Goal: Information Seeking & Learning: Understand process/instructions

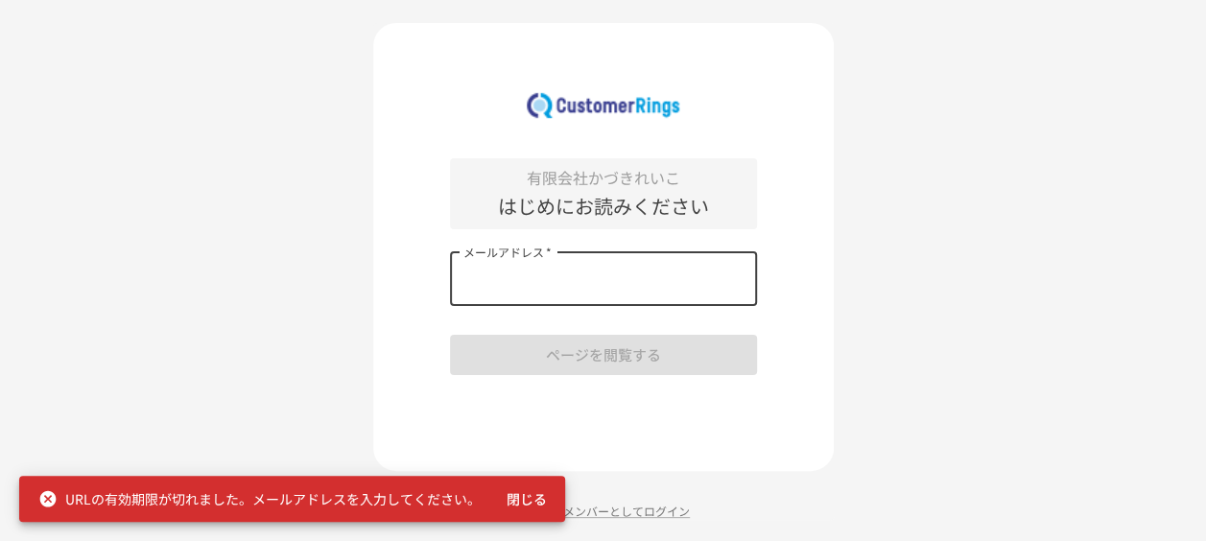
click at [583, 271] on input "メールアドレス   *" at bounding box center [603, 279] width 307 height 54
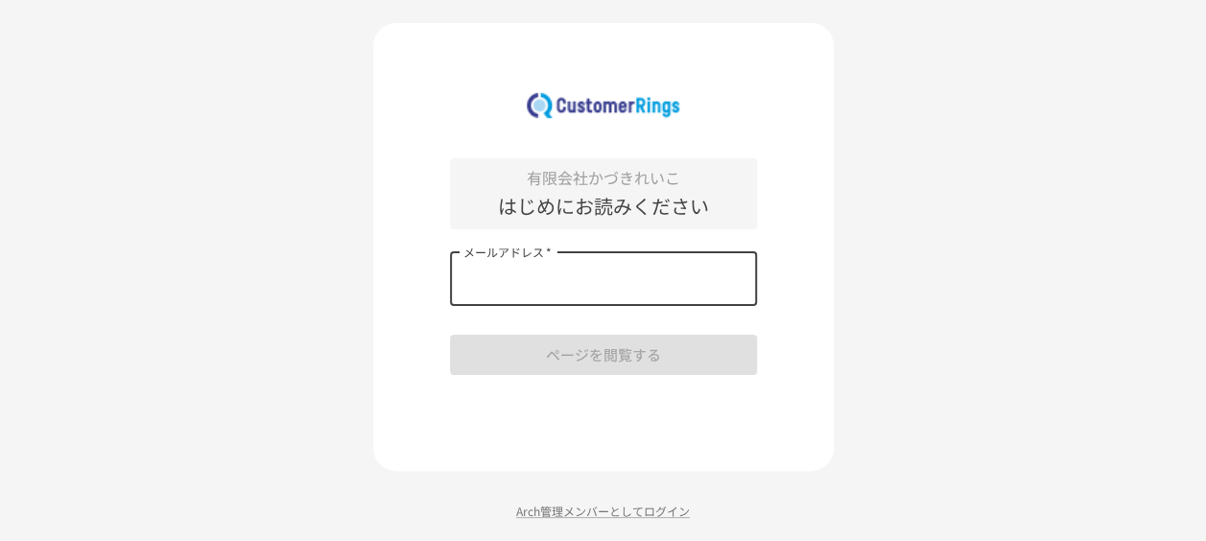
type input "**********"
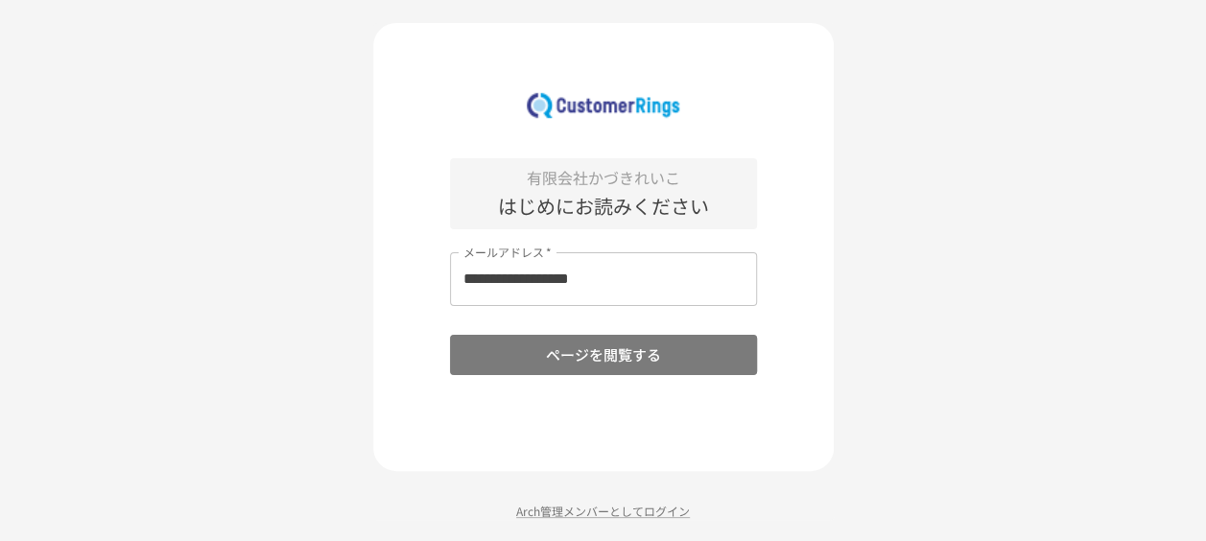
click at [689, 356] on button "ページを閲覧する" at bounding box center [603, 355] width 307 height 40
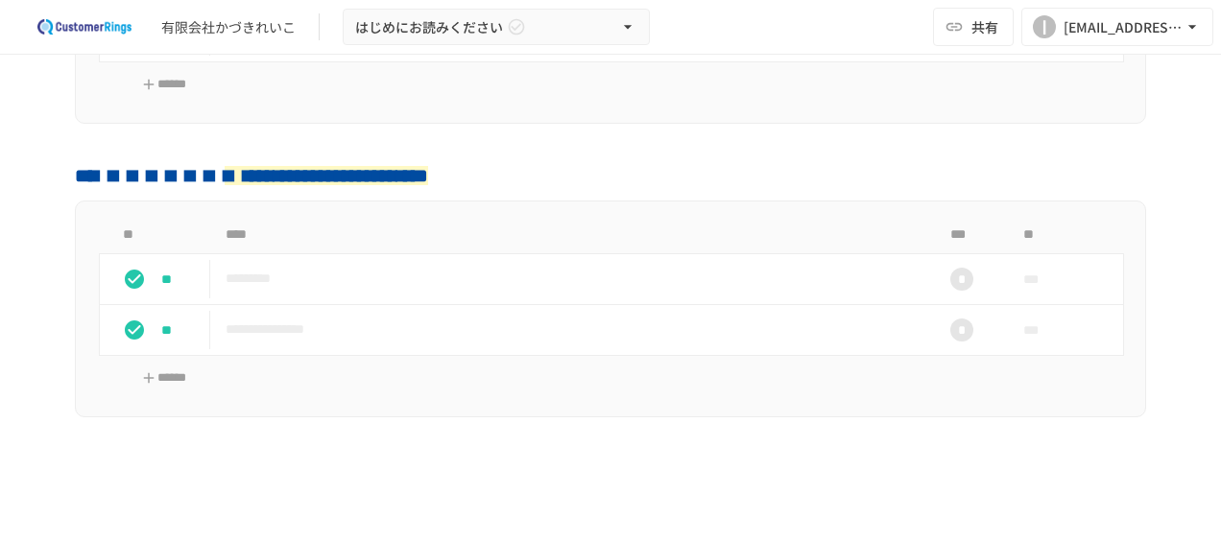
scroll to position [566, 0]
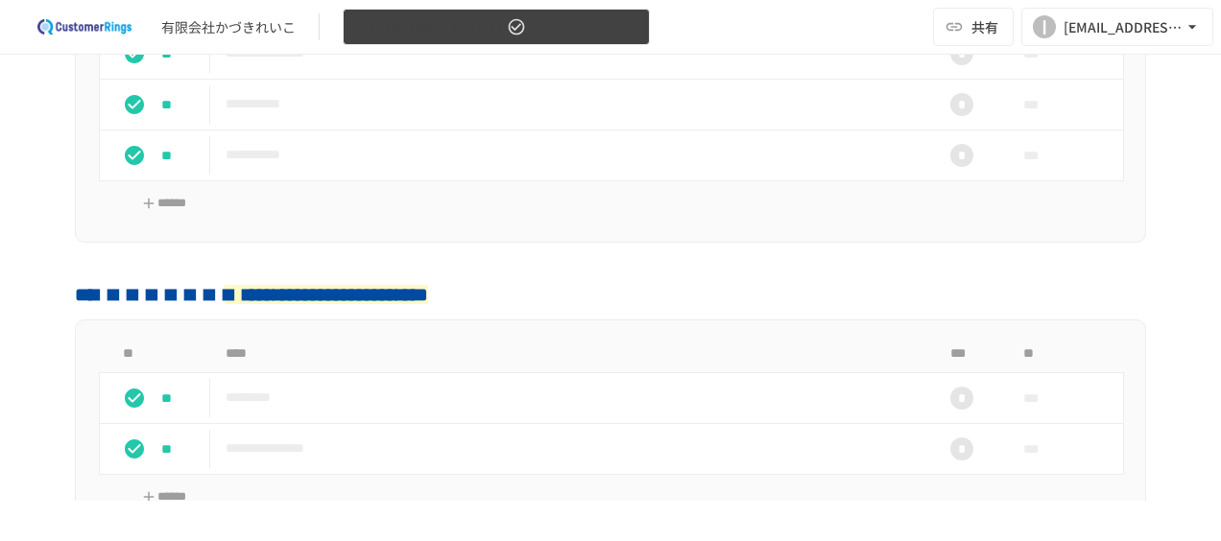
click at [616, 27] on button "はじめにお読みください" at bounding box center [496, 27] width 307 height 37
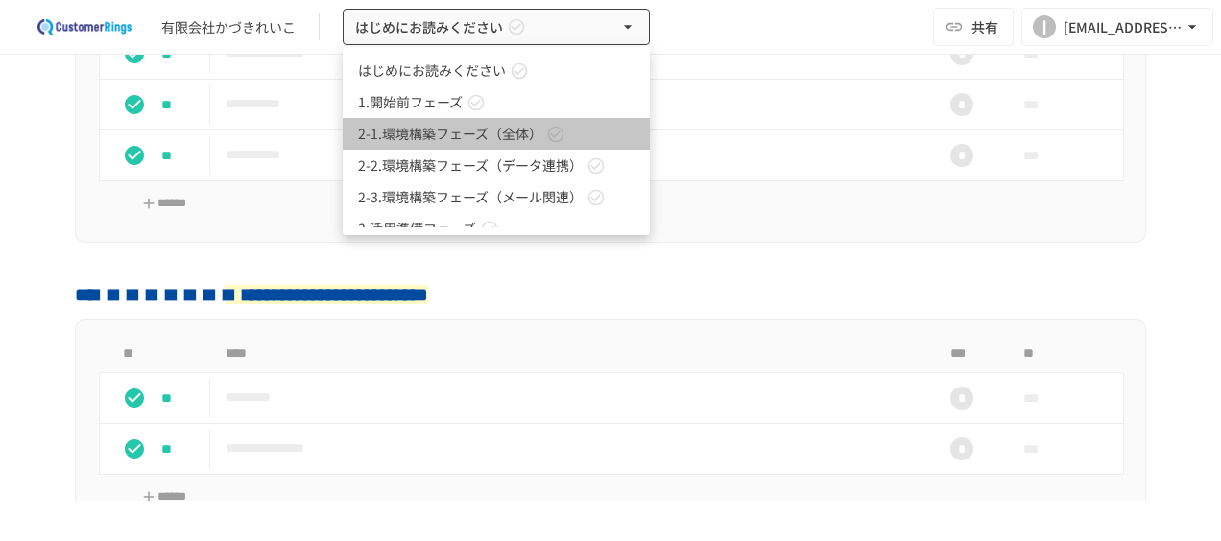
click at [579, 138] on link "2-1.環境構築フェーズ（全体）" at bounding box center [496, 134] width 307 height 32
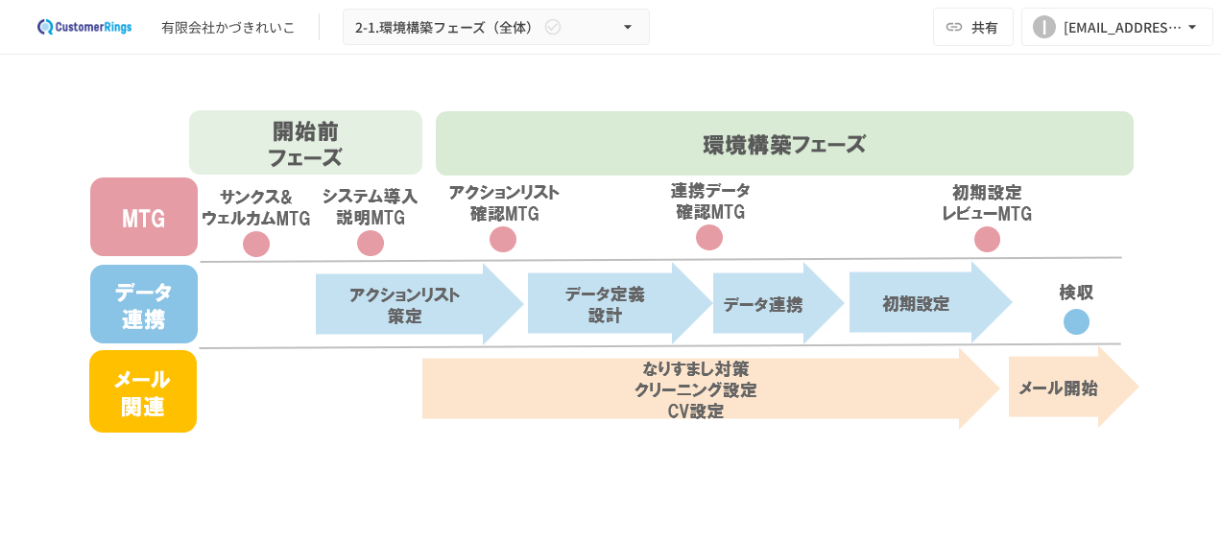
scroll to position [599, 0]
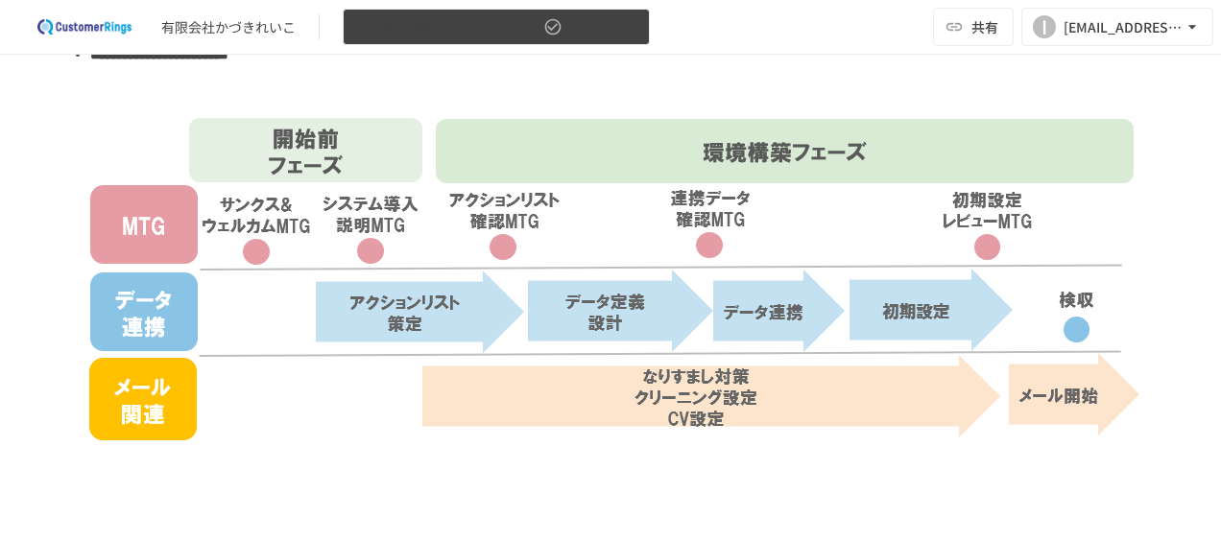
click at [626, 19] on icon "button" at bounding box center [627, 26] width 19 height 19
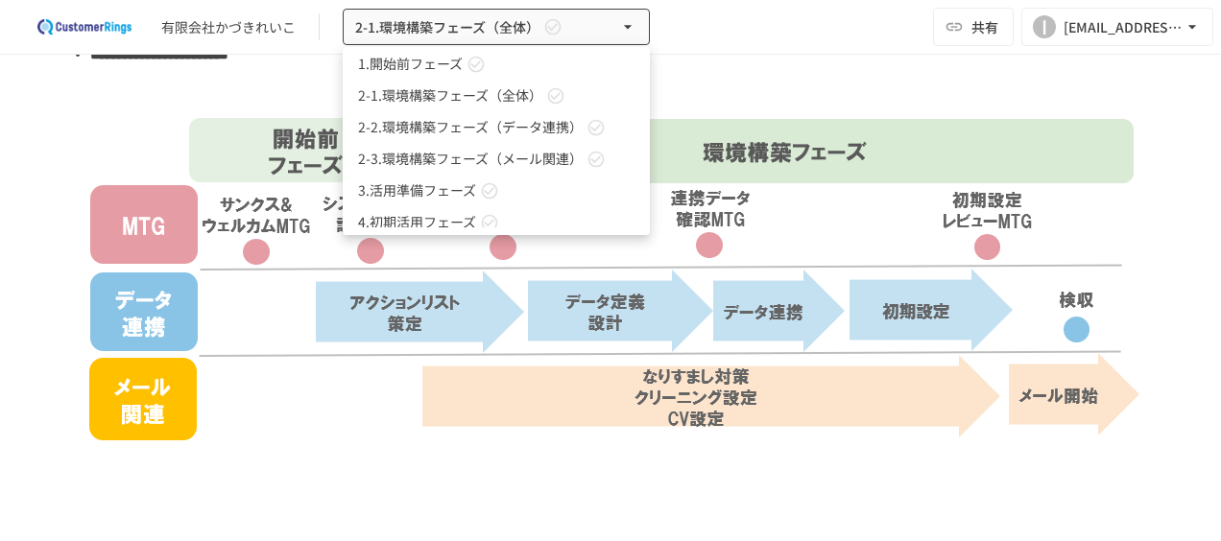
scroll to position [52, 0]
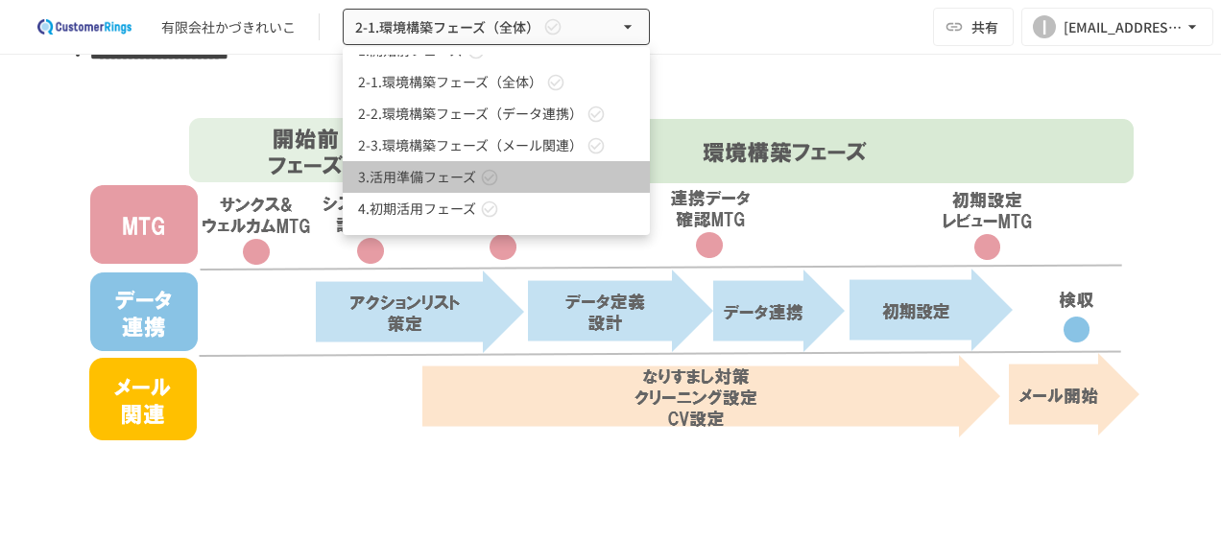
click at [487, 182] on icon at bounding box center [489, 177] width 19 height 19
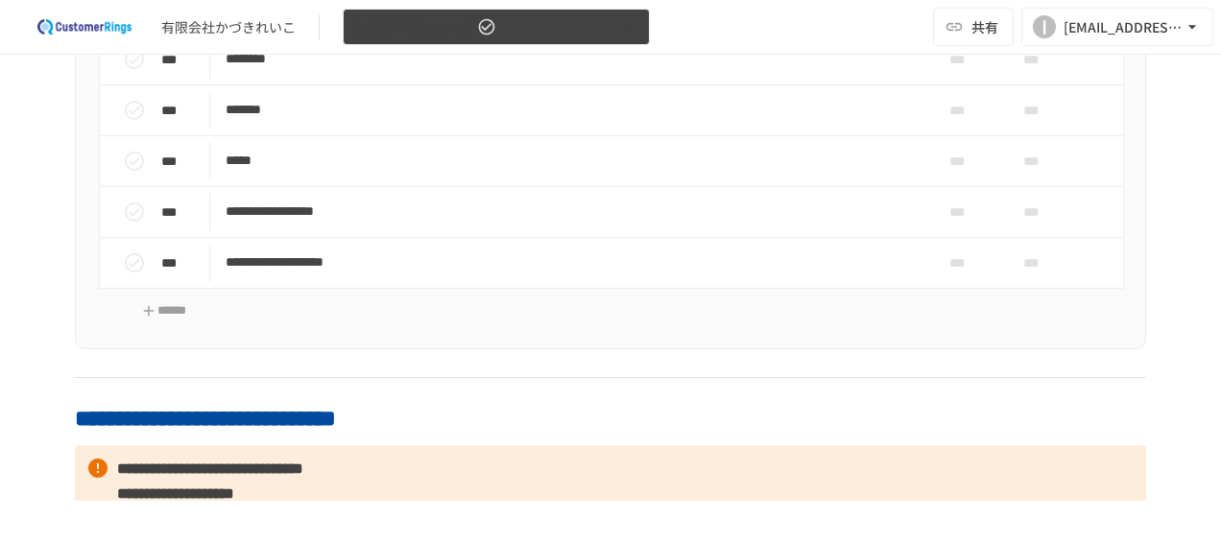
scroll to position [1115, 0]
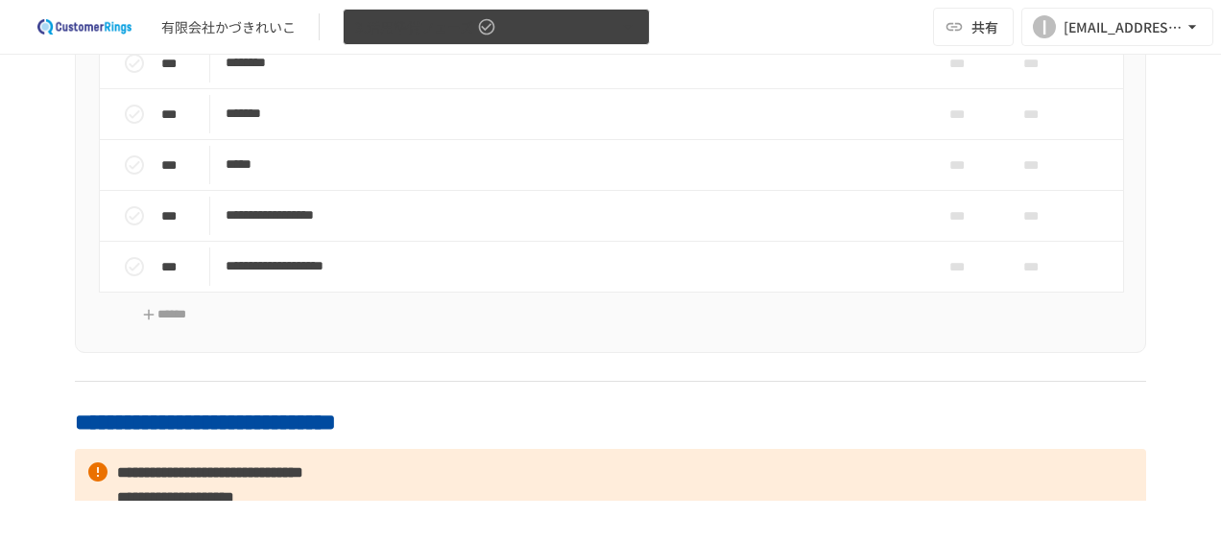
click at [628, 17] on icon "button" at bounding box center [627, 26] width 19 height 19
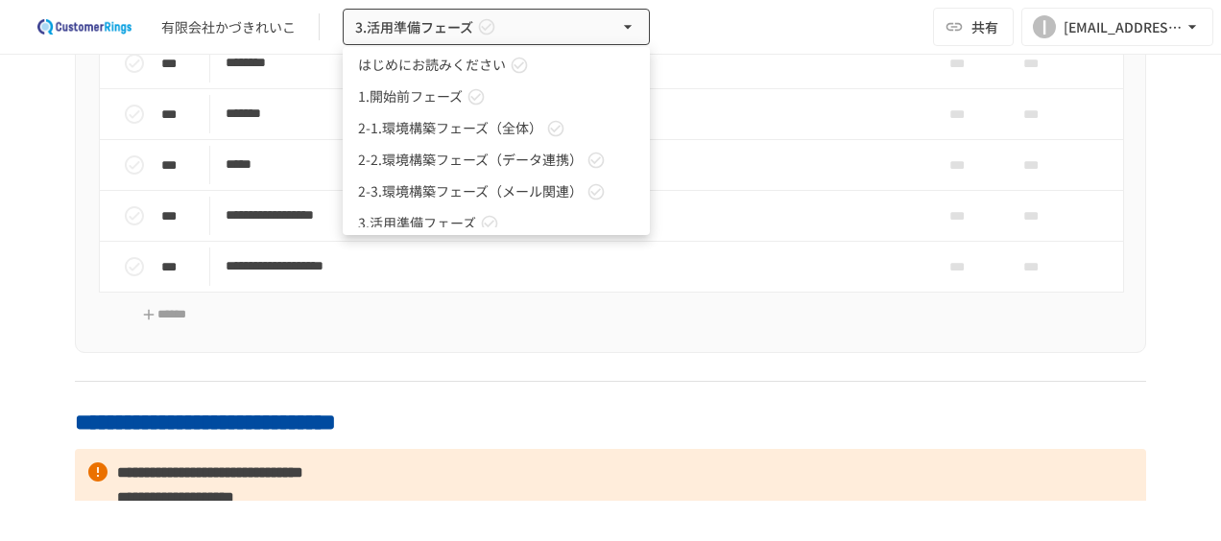
scroll to position [0, 0]
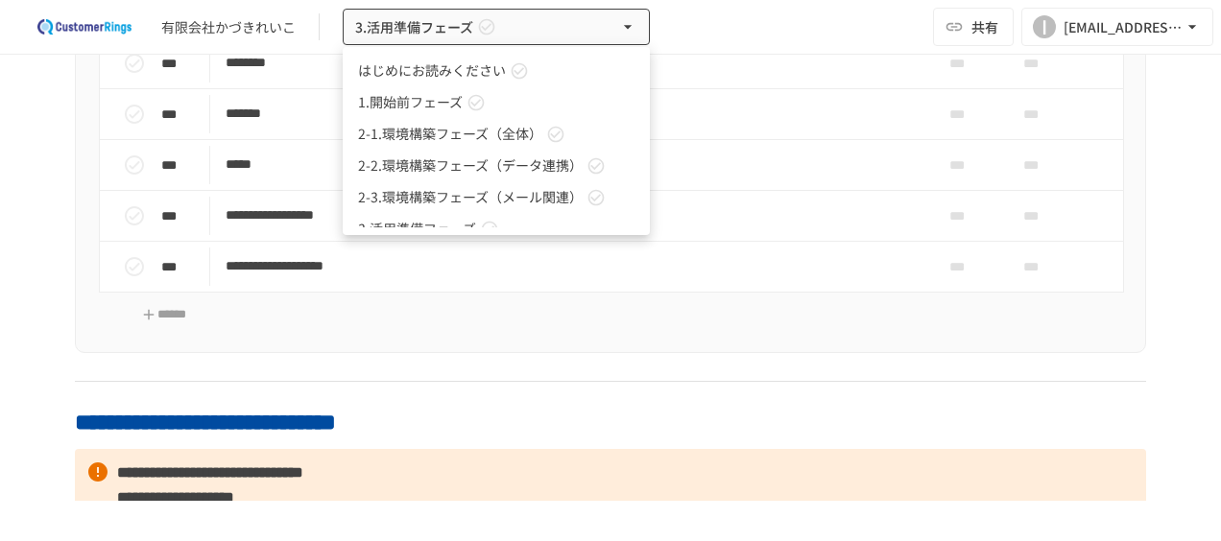
click at [470, 142] on span "2-1.環境構築フェーズ（全体）" at bounding box center [450, 134] width 184 height 20
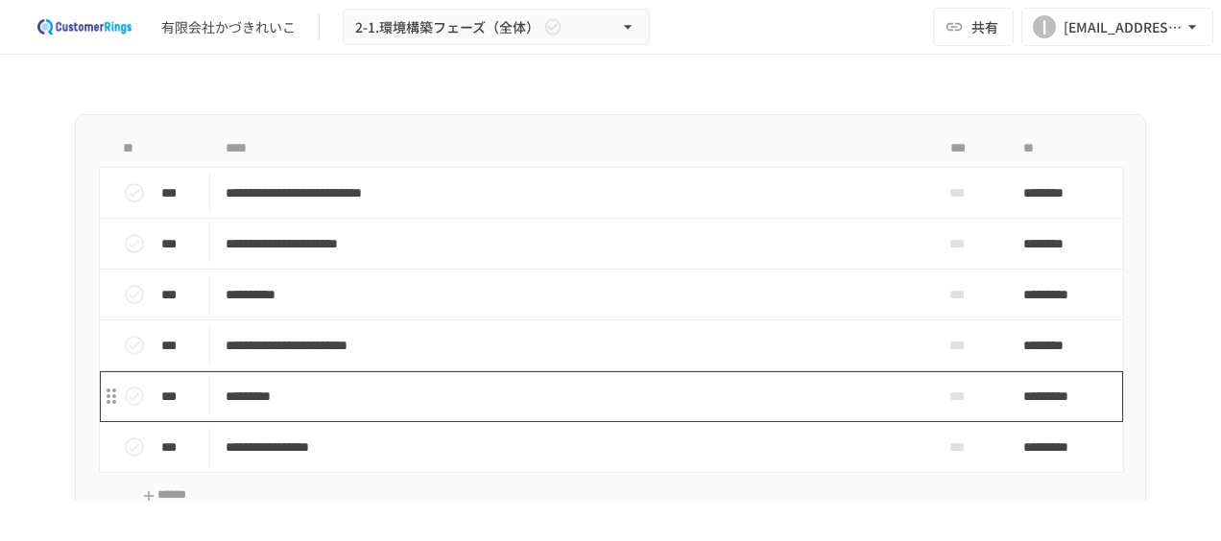
scroll to position [1026, 0]
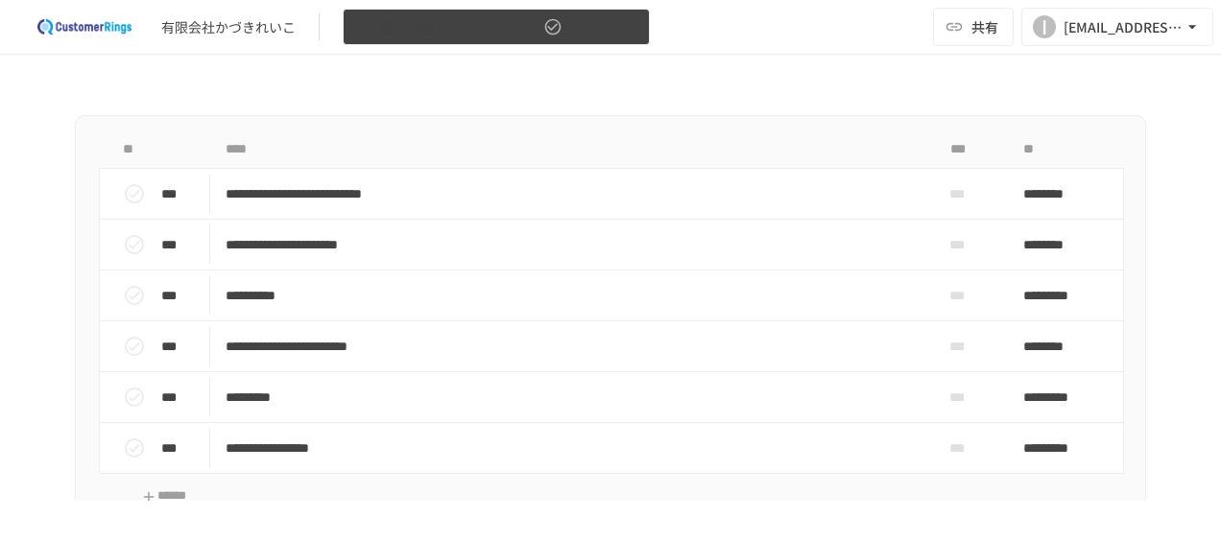
click at [527, 38] on span "2-1.環境構築フェーズ（全体）" at bounding box center [447, 27] width 184 height 24
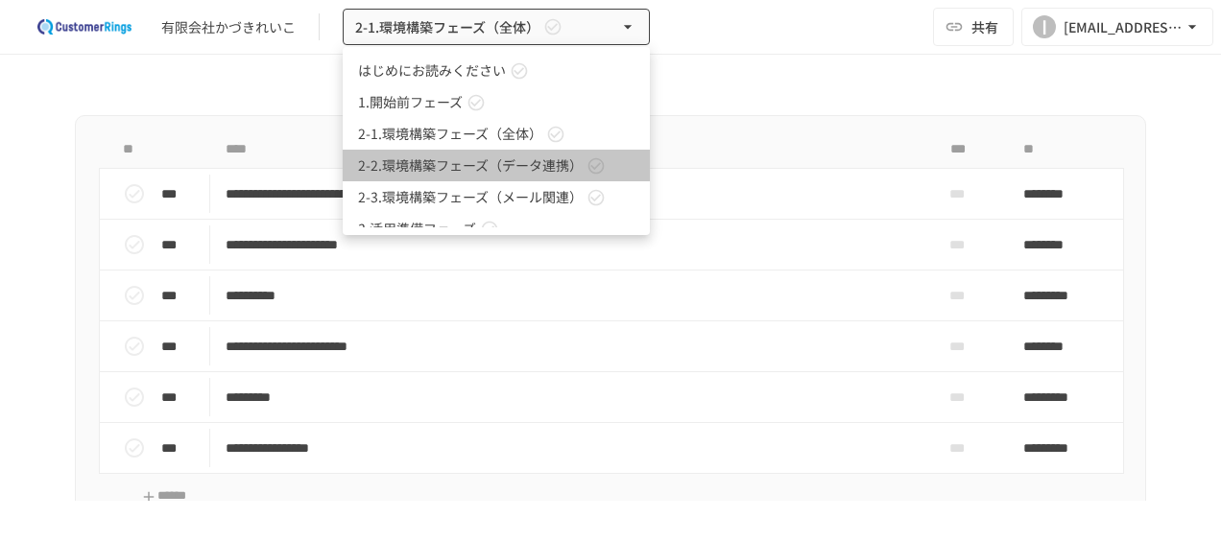
click at [466, 172] on span "2-2.環境構築フェーズ（データ連携）" at bounding box center [470, 165] width 225 height 20
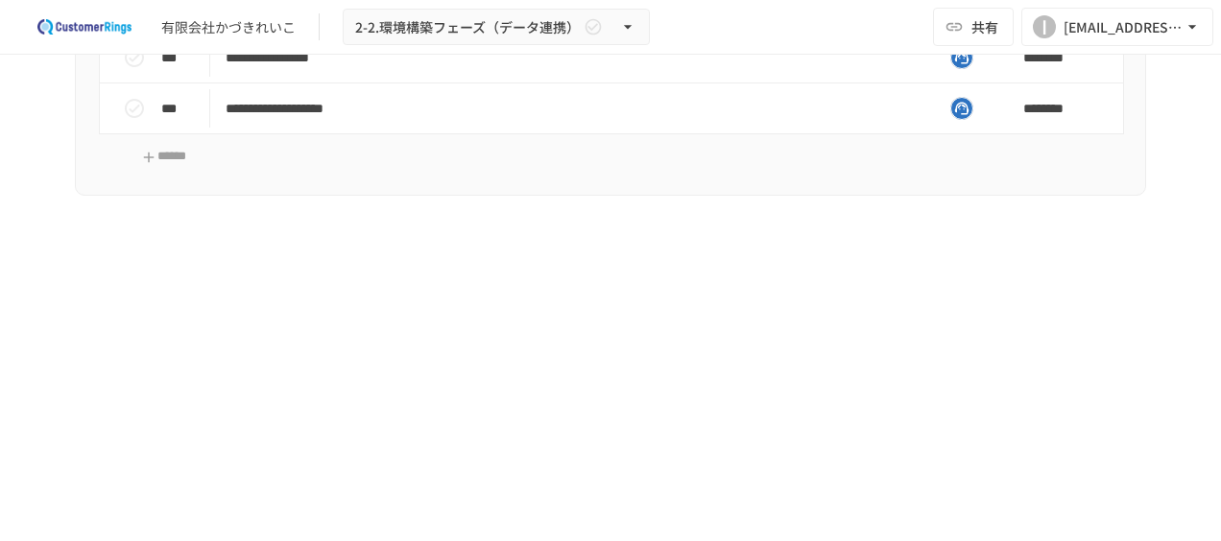
click at [472, 216] on div "**********" at bounding box center [610, 97] width 1071 height 238
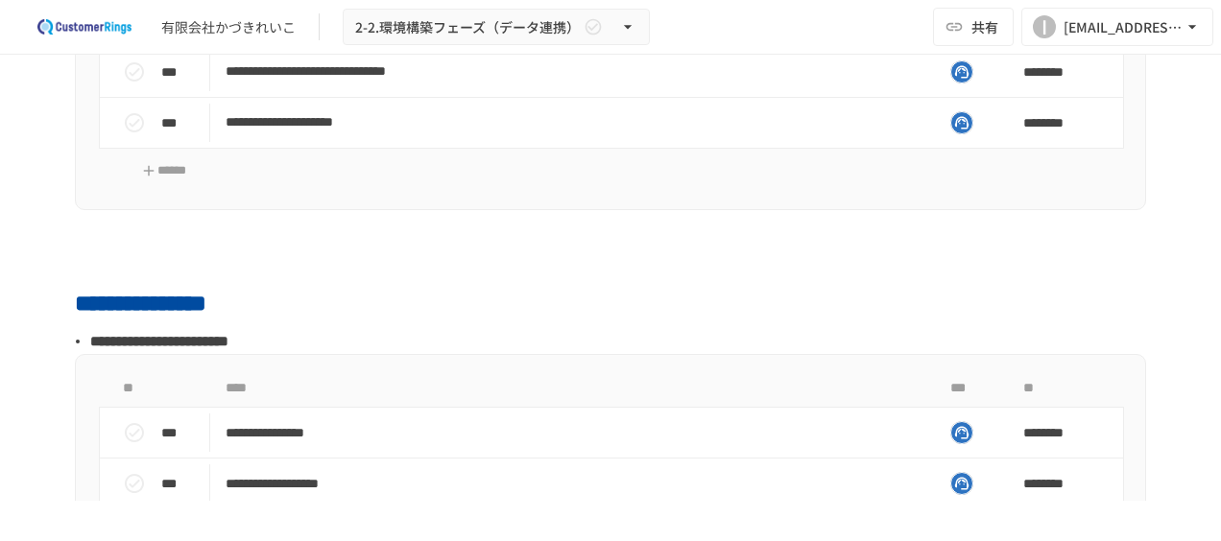
scroll to position [1889, 0]
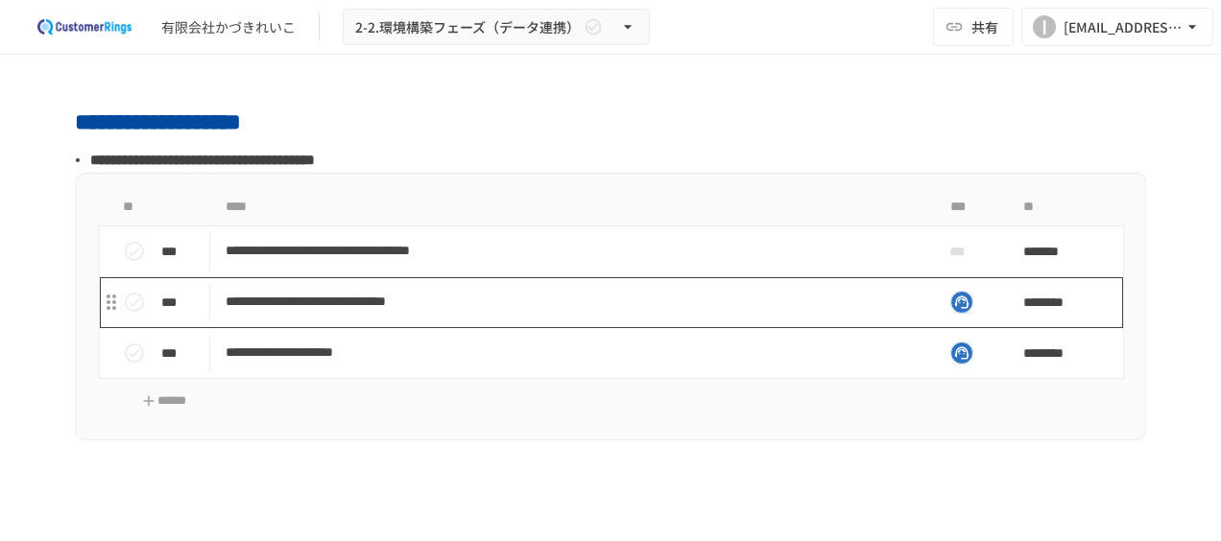
click at [334, 319] on td "**********" at bounding box center [570, 302] width 721 height 51
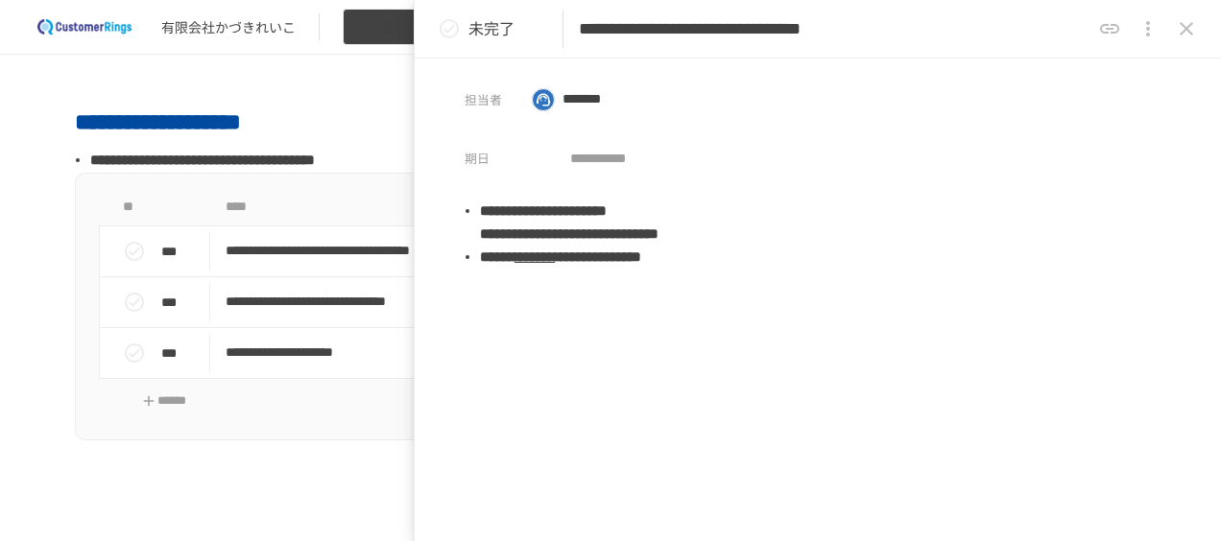
click at [384, 33] on span "2-2.環境構築フェーズ（データ連携）" at bounding box center [467, 27] width 225 height 24
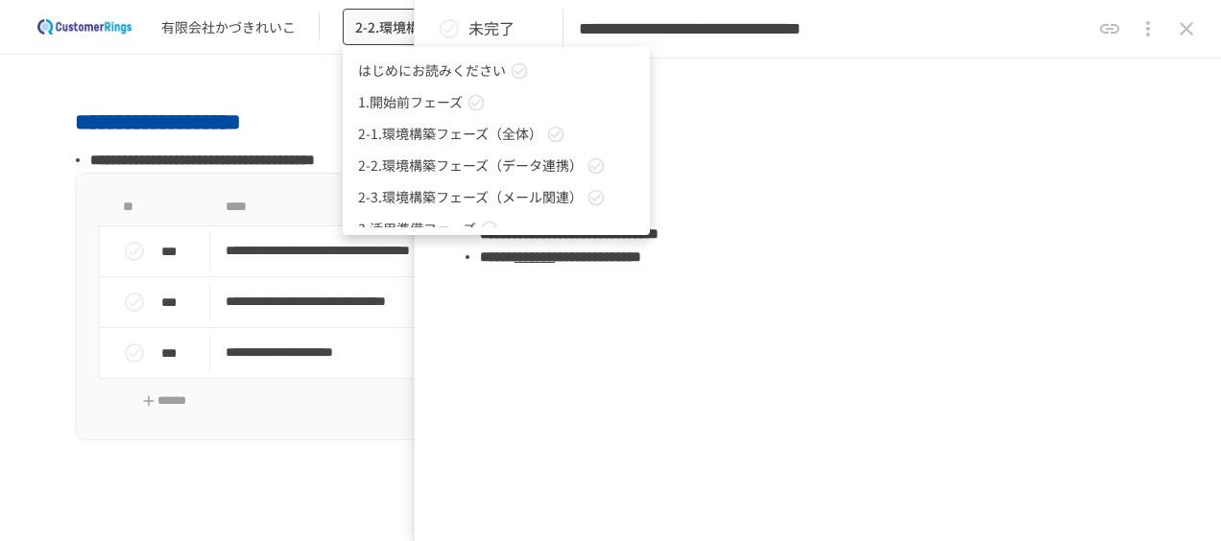
click at [407, 138] on span "2-1.環境構築フェーズ（全体）" at bounding box center [450, 134] width 184 height 20
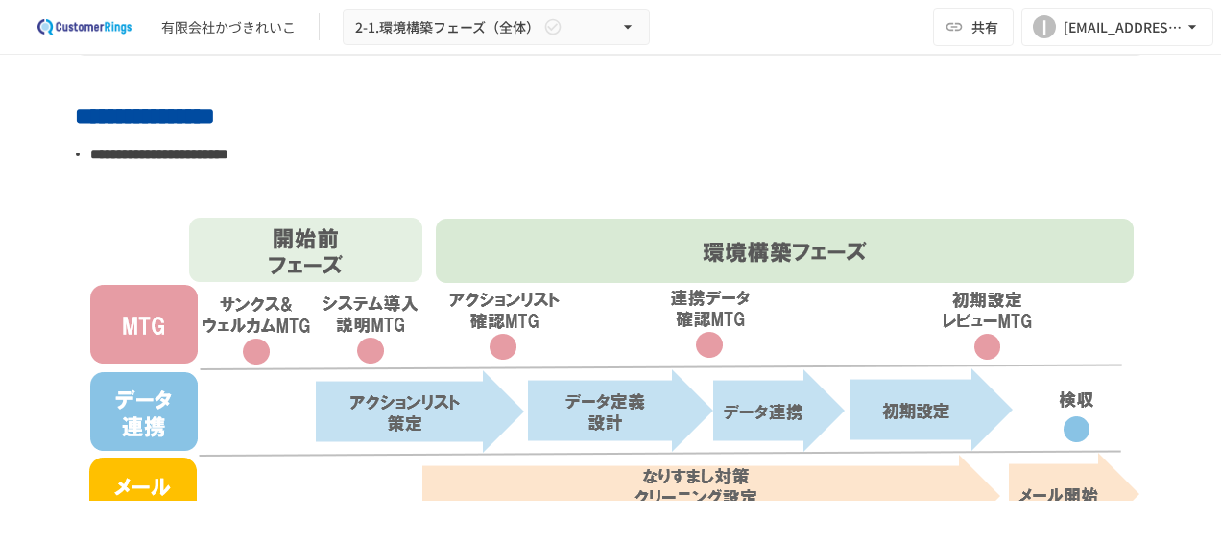
scroll to position [474, 0]
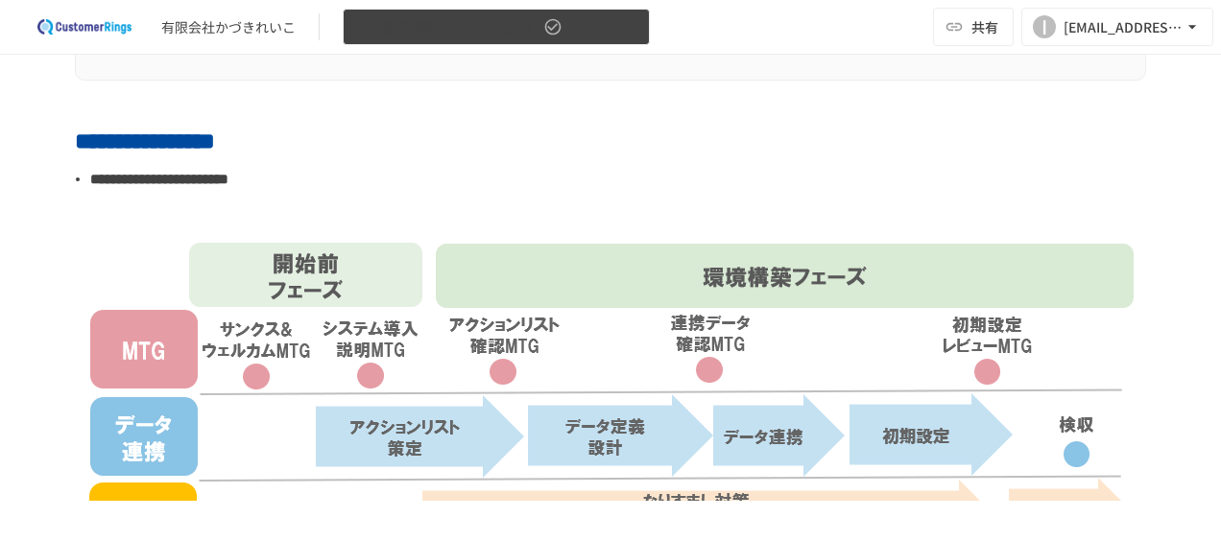
click at [484, 36] on span "2-1.環境構築フェーズ（全体）" at bounding box center [447, 27] width 184 height 24
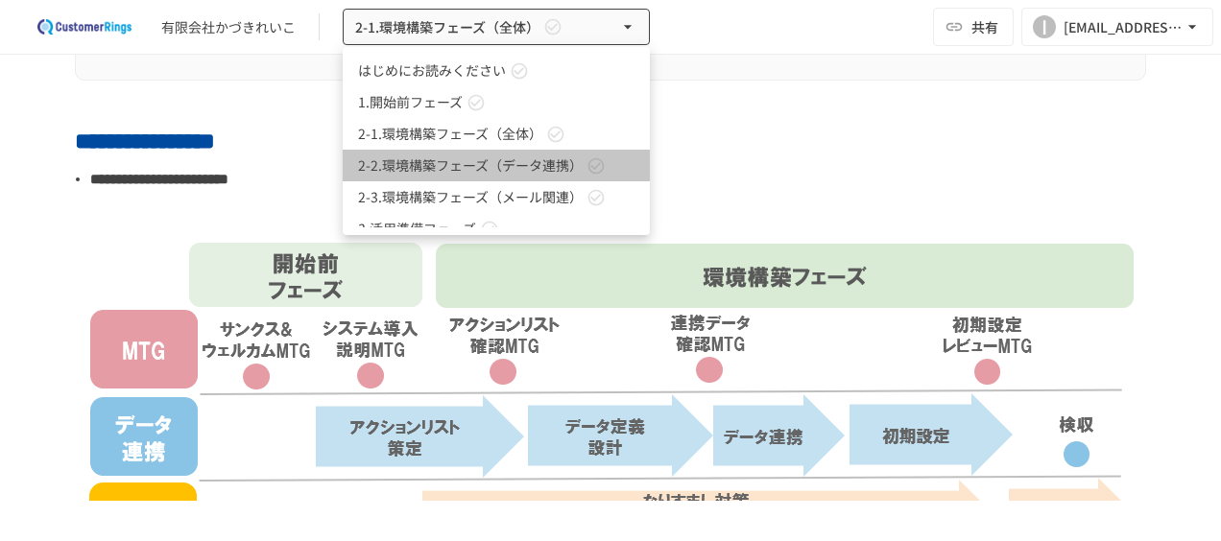
click at [480, 159] on span "2-2.環境構築フェーズ（データ連携）" at bounding box center [470, 165] width 225 height 20
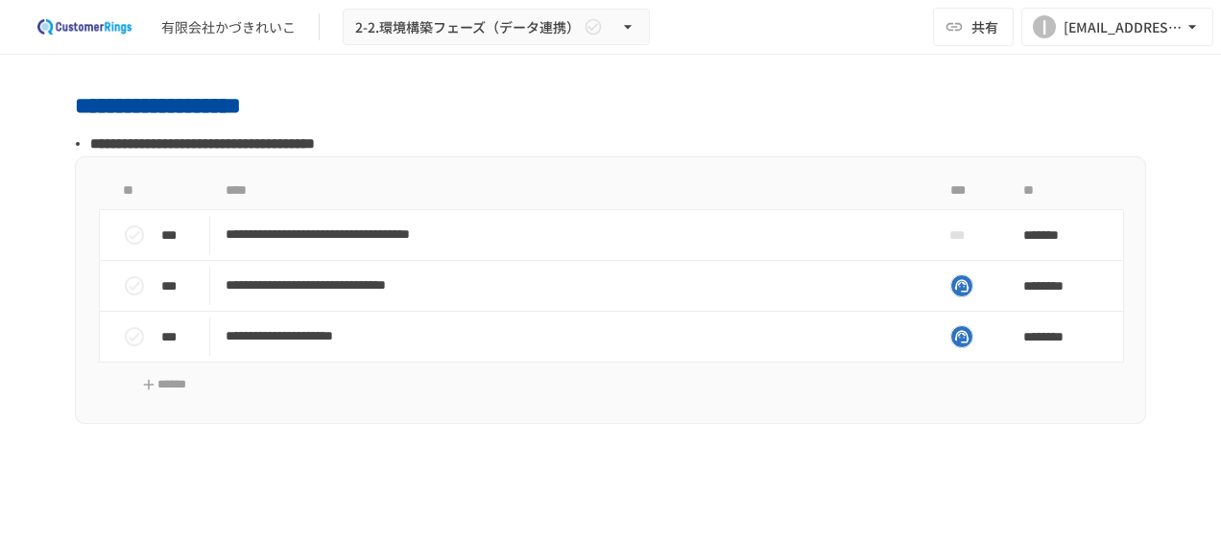
scroll to position [1904, 0]
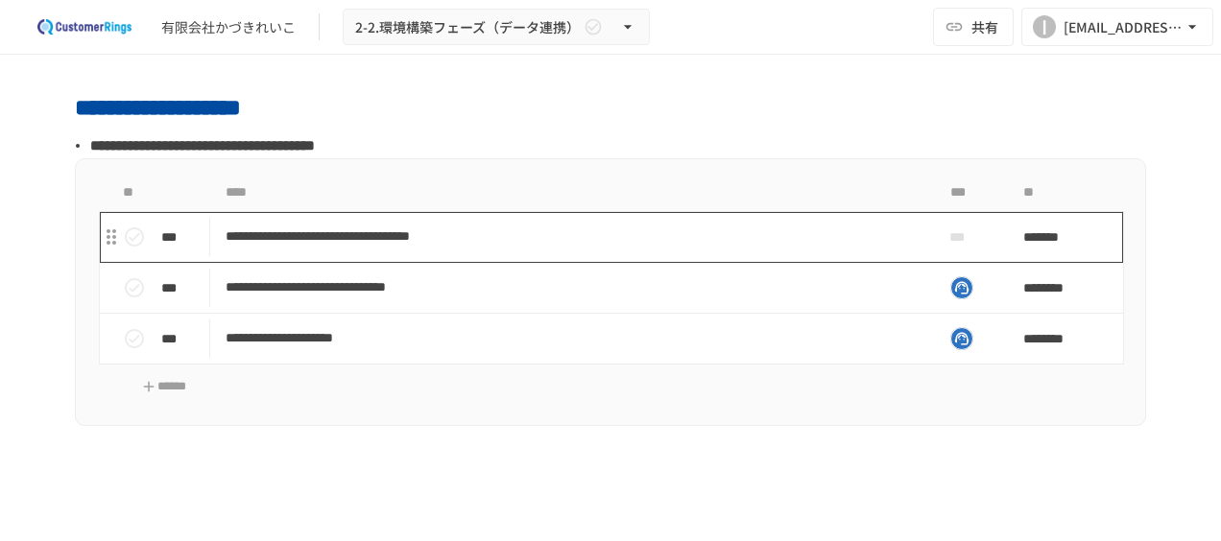
click at [420, 234] on p "**********" at bounding box center [570, 237] width 690 height 24
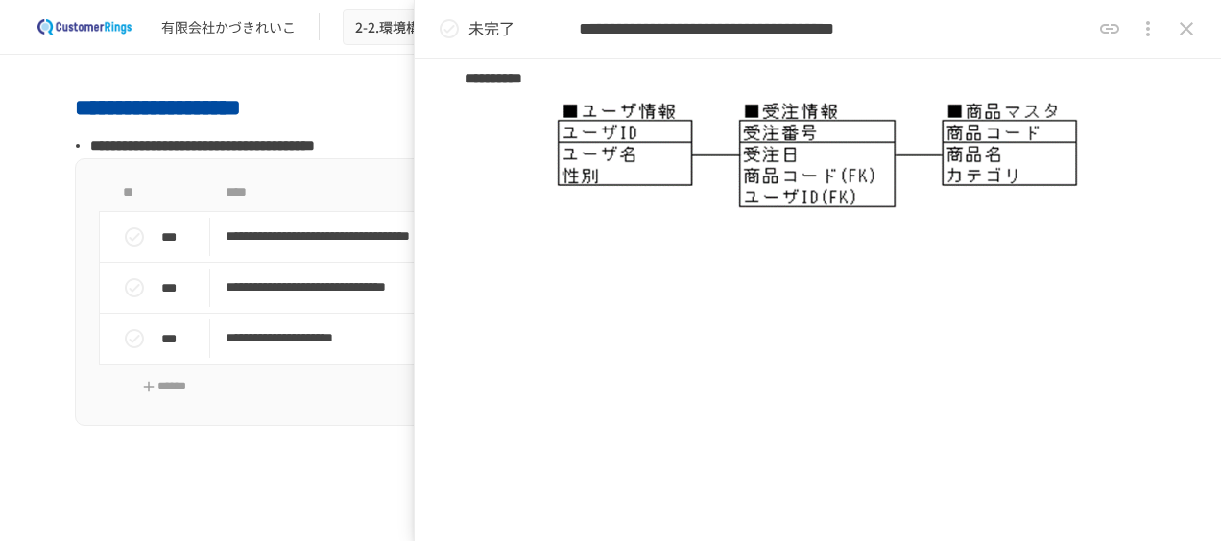
scroll to position [906, 0]
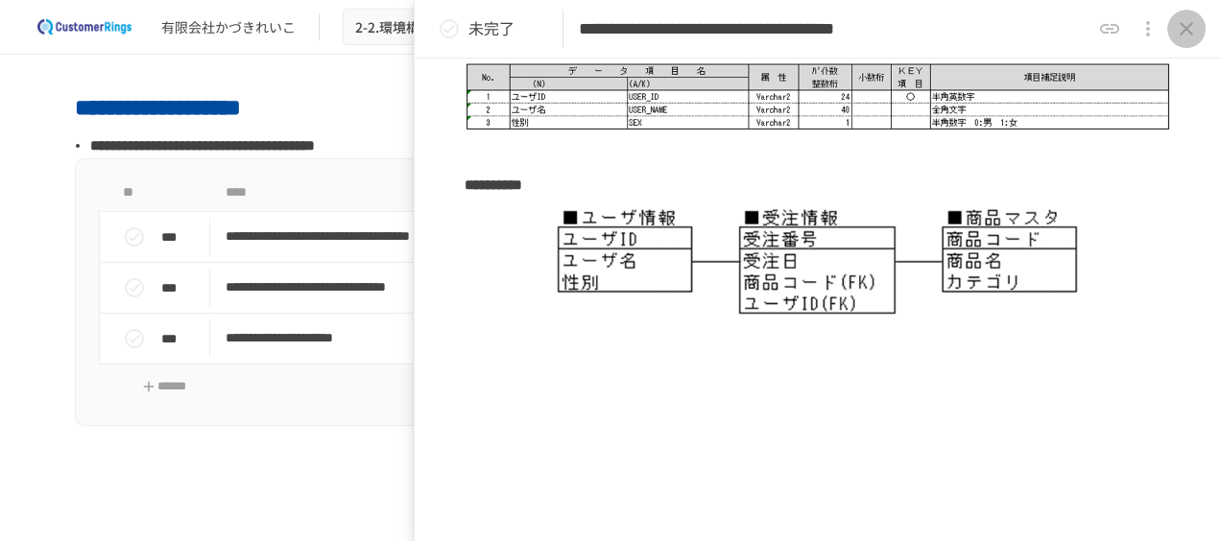
click at [1190, 24] on icon "close drawer" at bounding box center [1185, 28] width 13 height 13
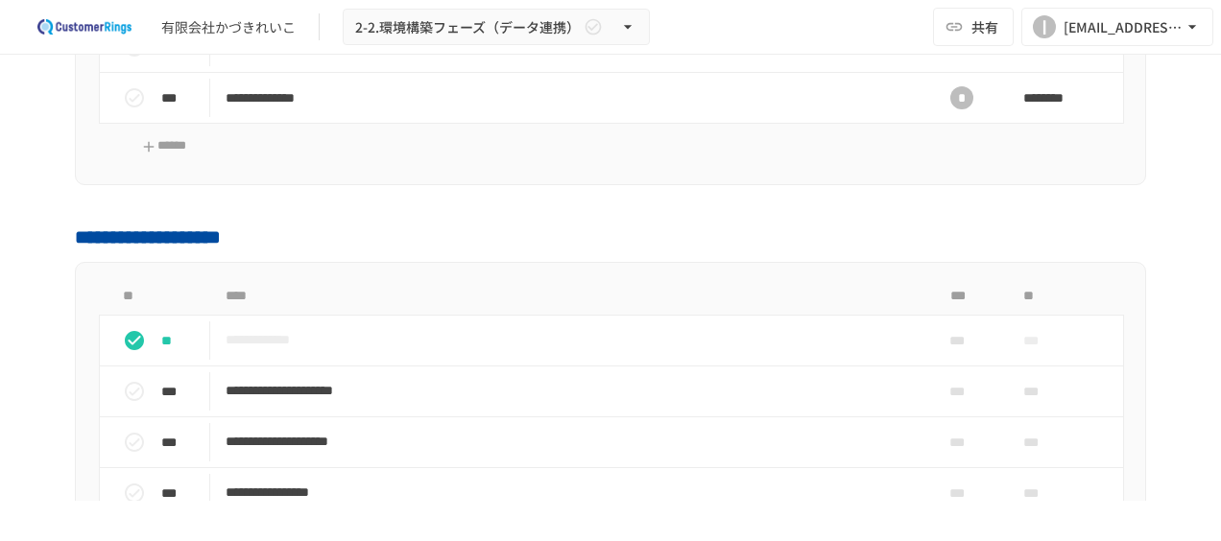
scroll to position [1247, 0]
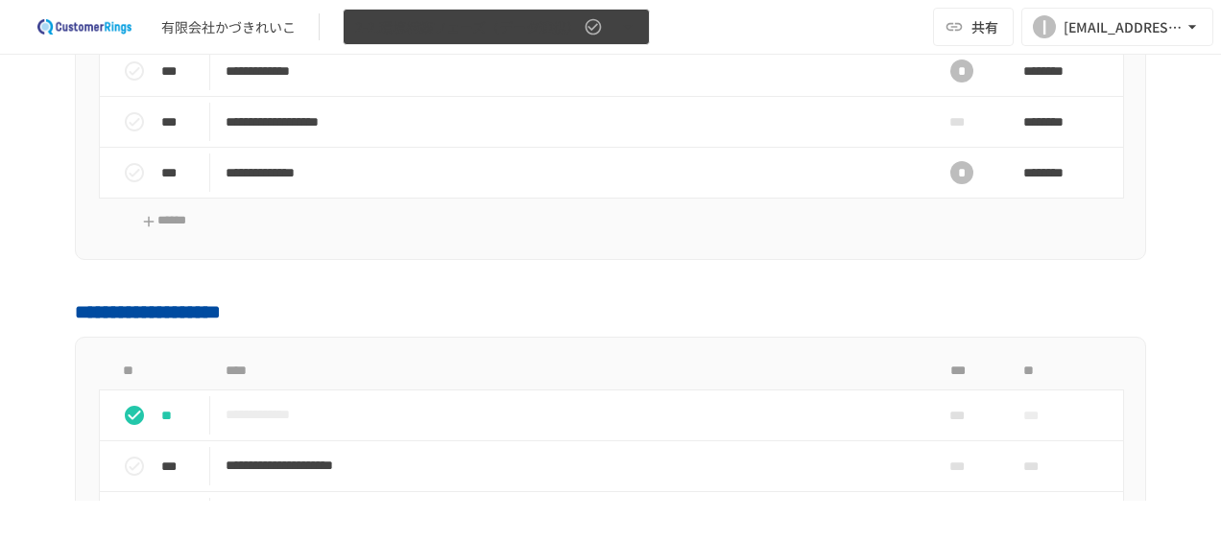
click at [628, 24] on icon "button" at bounding box center [627, 26] width 19 height 19
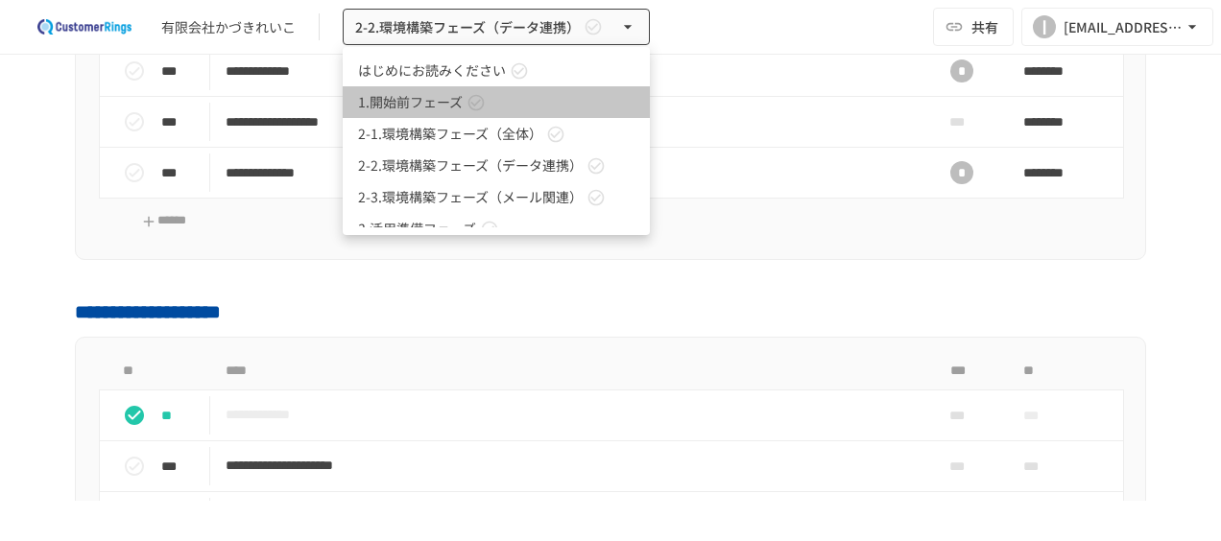
click at [484, 102] on icon at bounding box center [475, 102] width 19 height 19
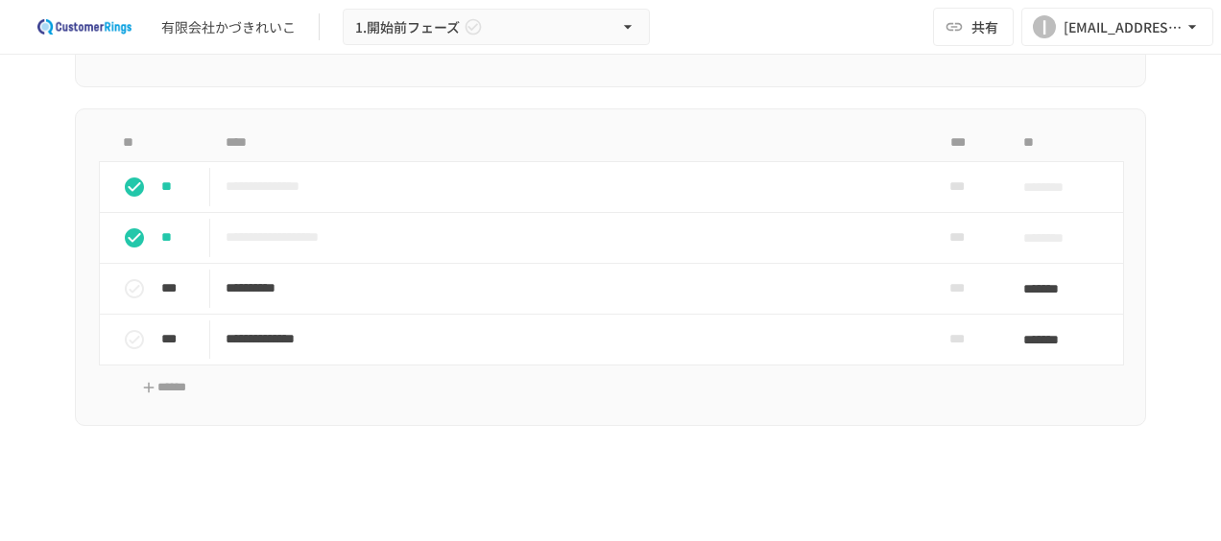
scroll to position [1090, 0]
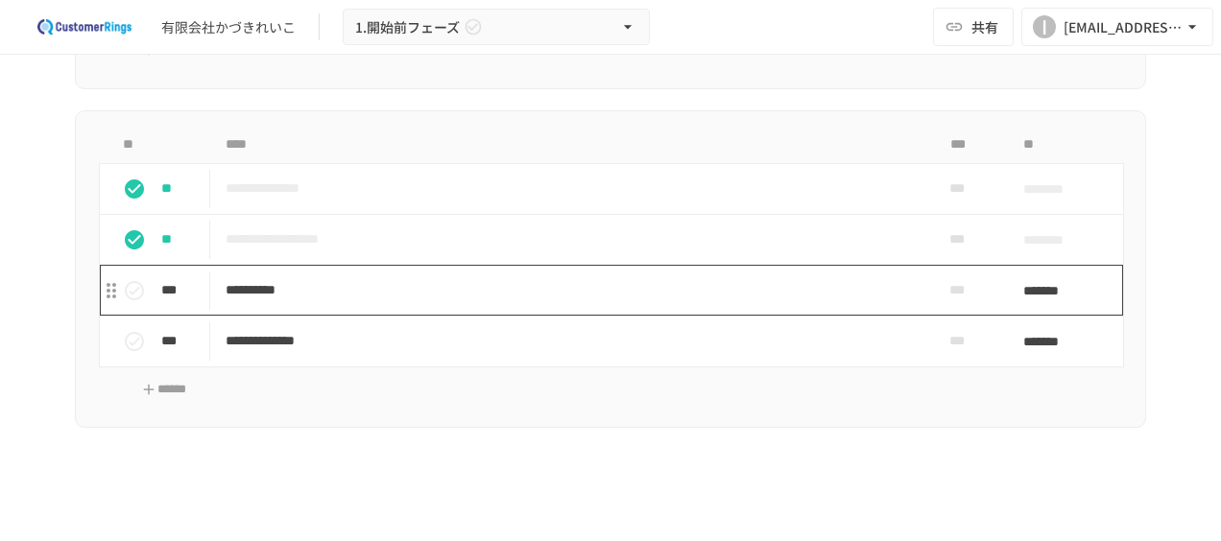
click at [266, 269] on td "**********" at bounding box center [570, 290] width 721 height 51
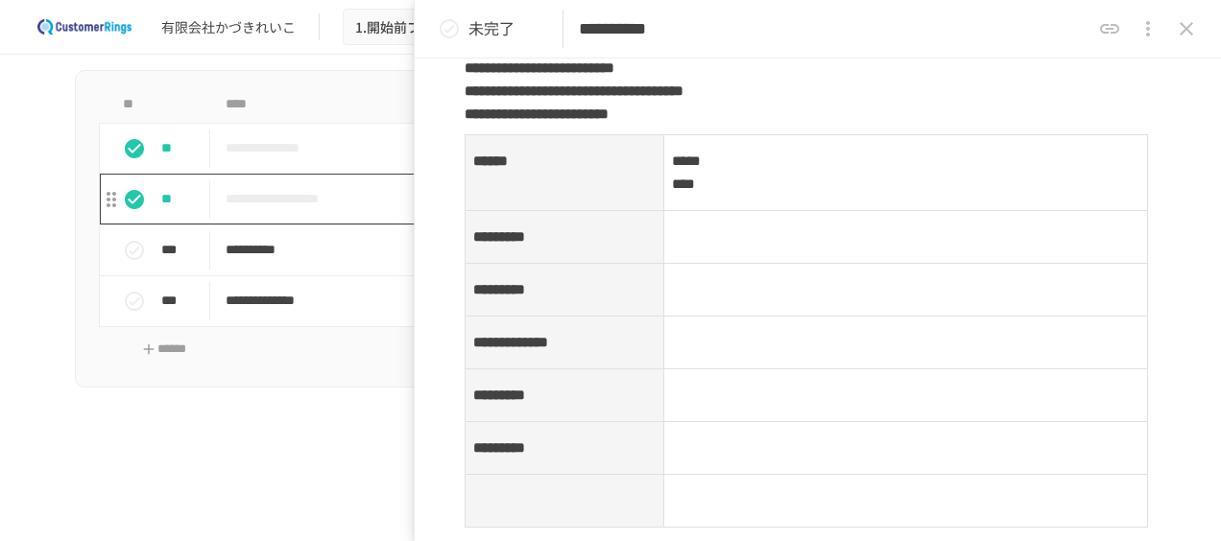
scroll to position [1190, 0]
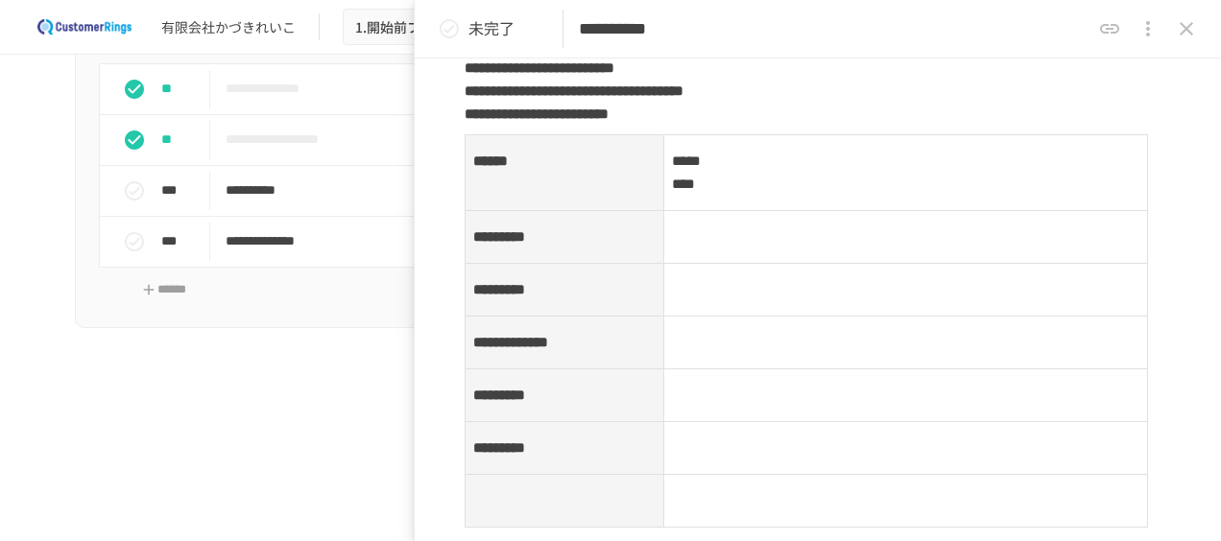
click at [334, 421] on p at bounding box center [610, 433] width 1071 height 25
click at [244, 405] on p at bounding box center [610, 401] width 1071 height 25
click at [1188, 19] on icon "close drawer" at bounding box center [1185, 28] width 23 height 23
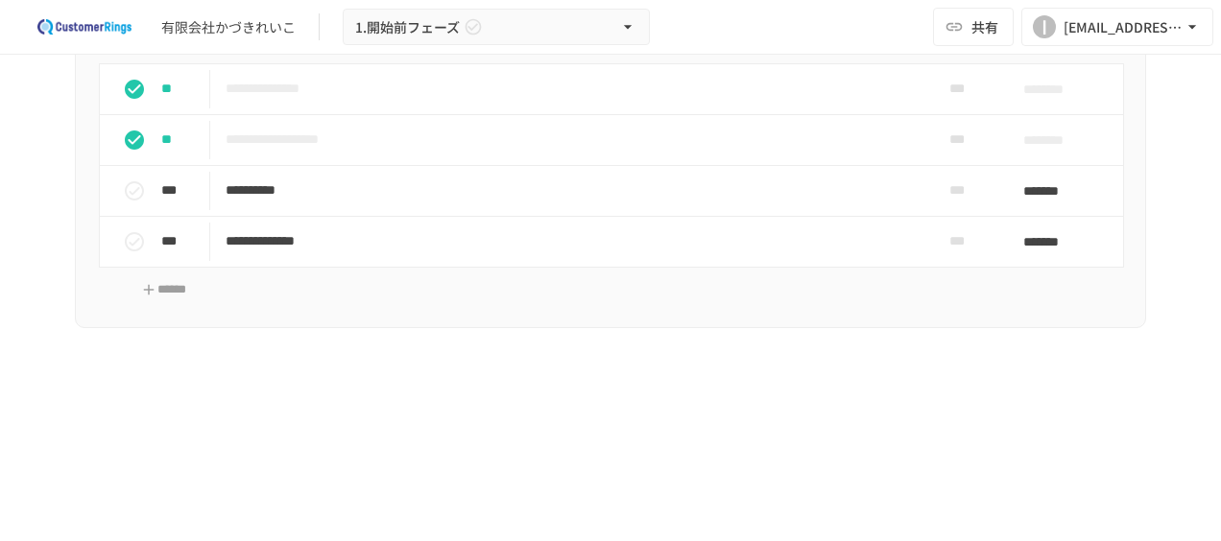
click at [313, 269] on div "**********" at bounding box center [610, 170] width 1071 height 319
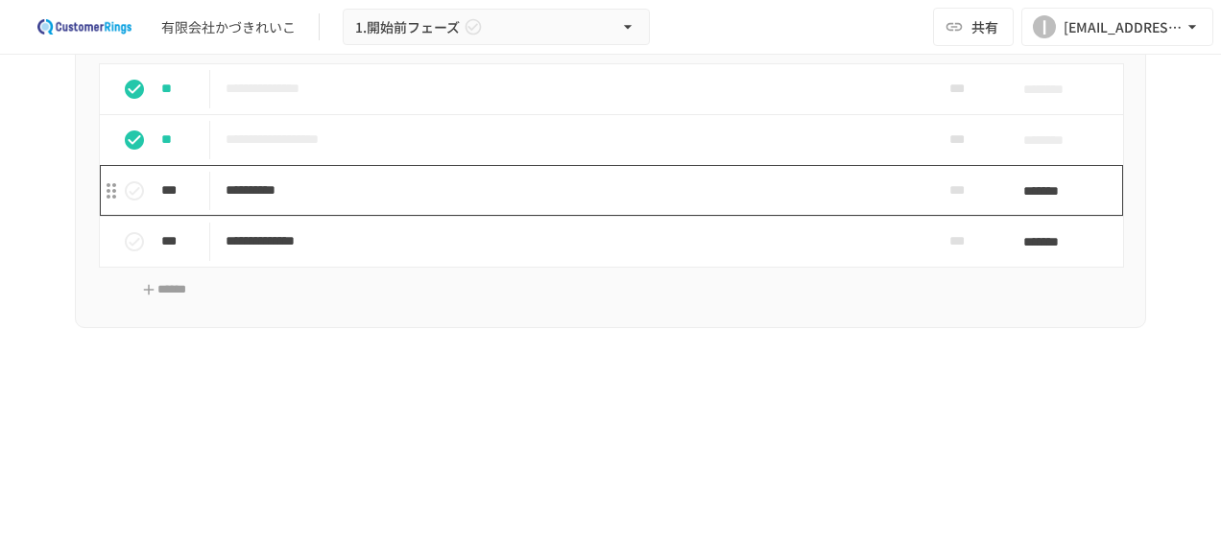
click at [265, 182] on p "**********" at bounding box center [570, 190] width 690 height 24
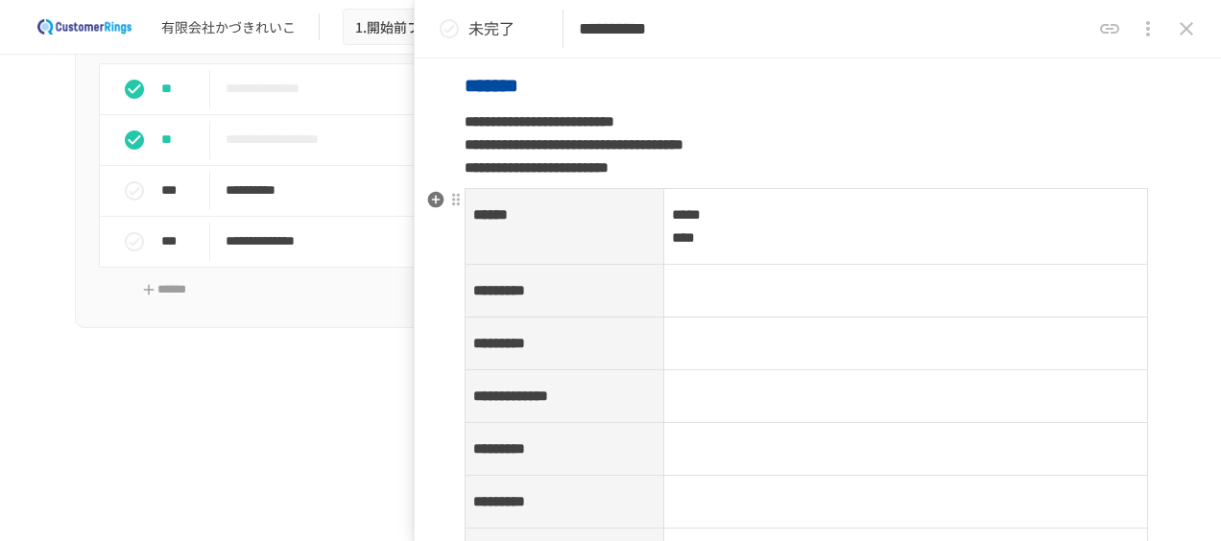
scroll to position [262, 0]
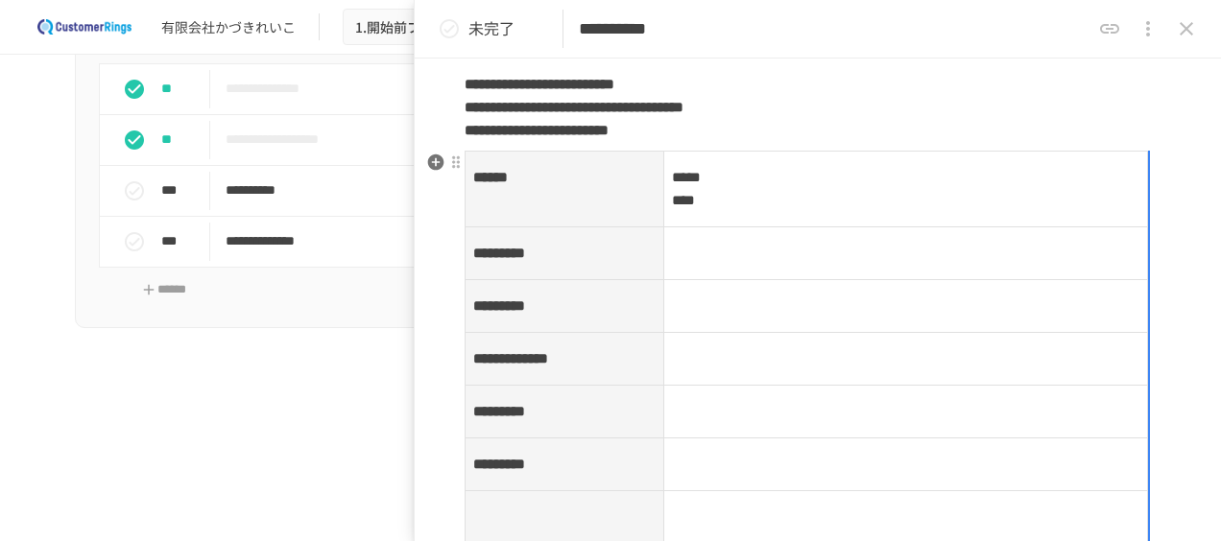
click at [465, 209] on th "******" at bounding box center [564, 190] width 199 height 76
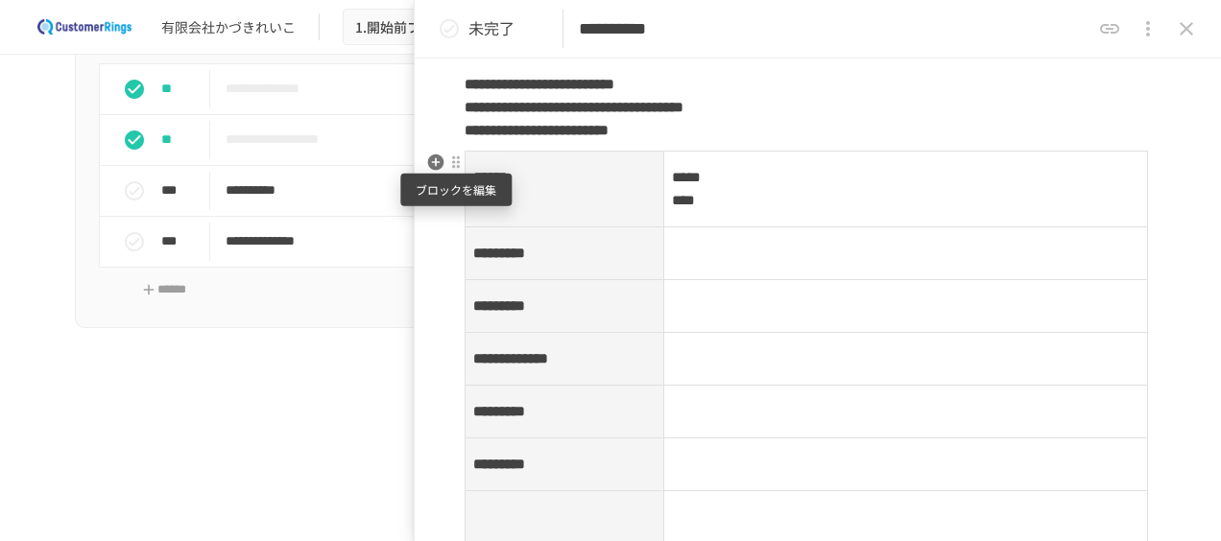
click at [459, 163] on div at bounding box center [455, 161] width 15 height 15
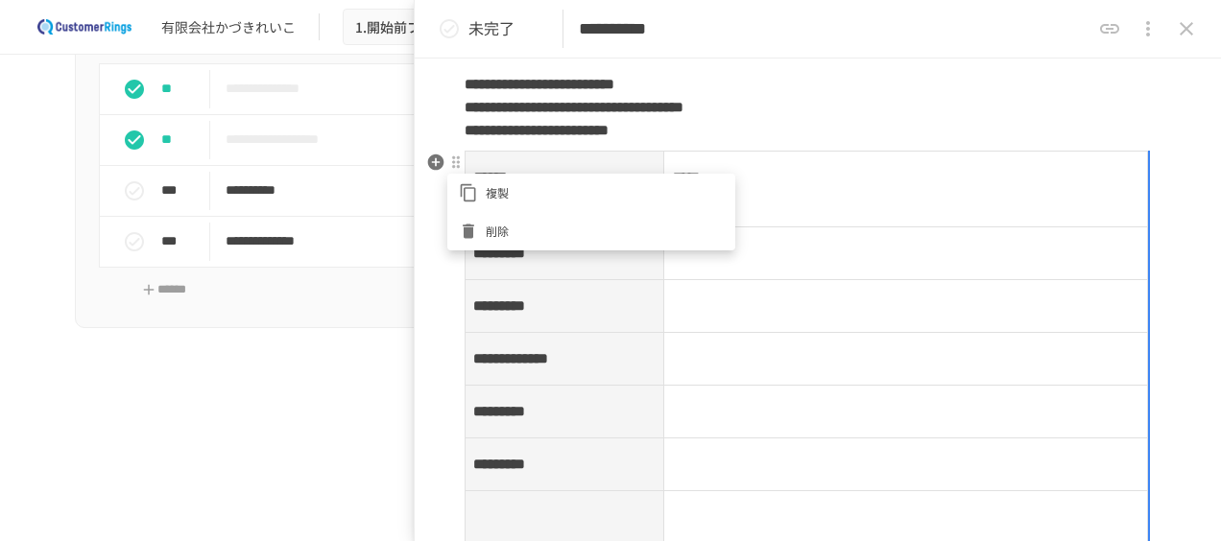
click at [526, 376] on div at bounding box center [610, 270] width 1221 height 541
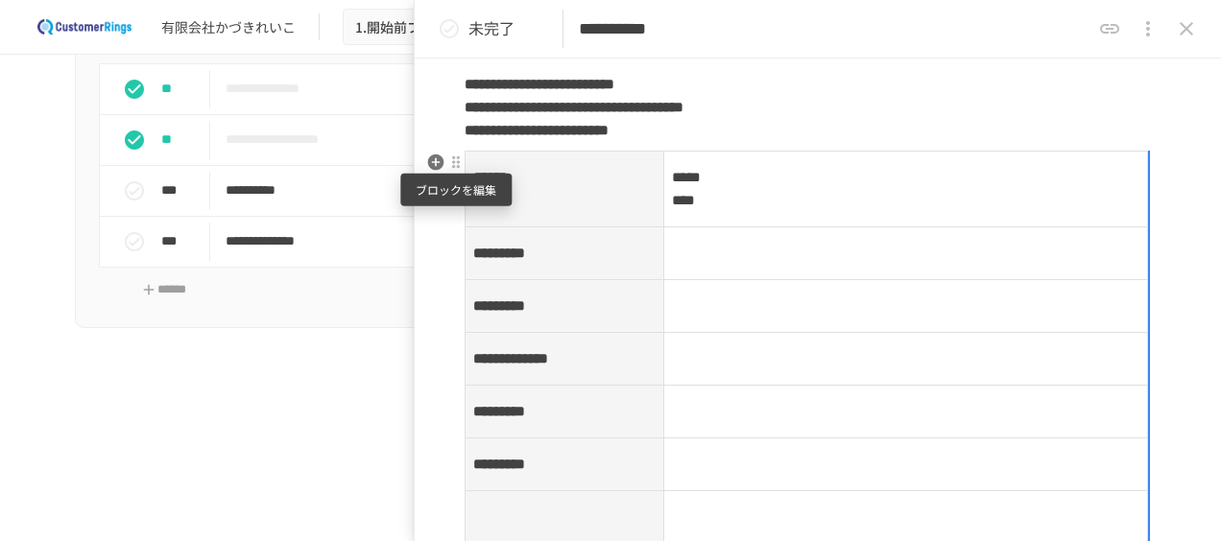
click at [454, 161] on div at bounding box center [455, 161] width 15 height 15
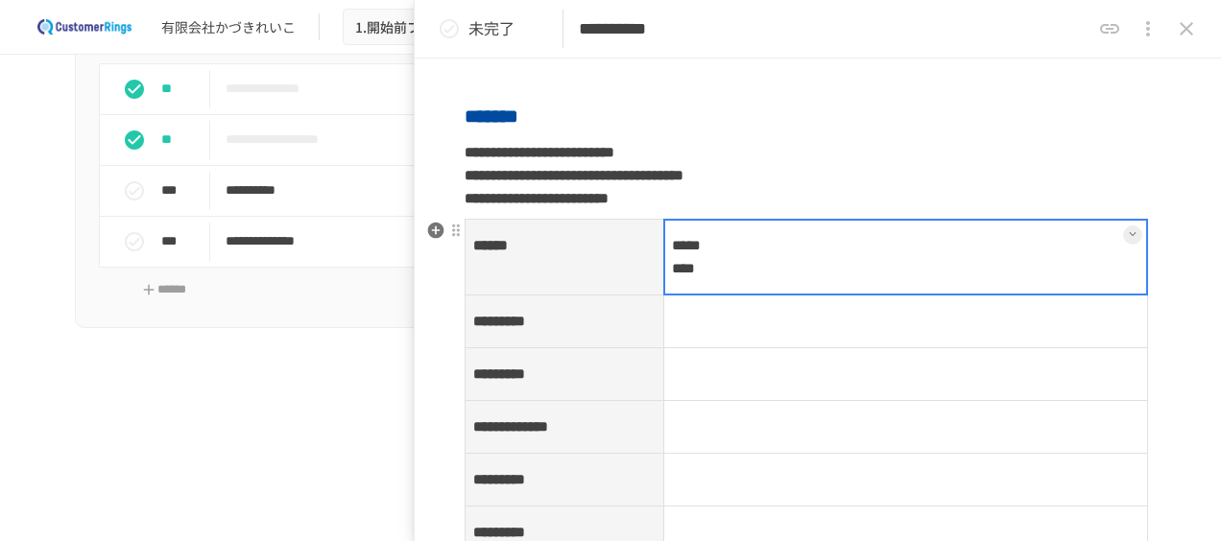
scroll to position [208, 0]
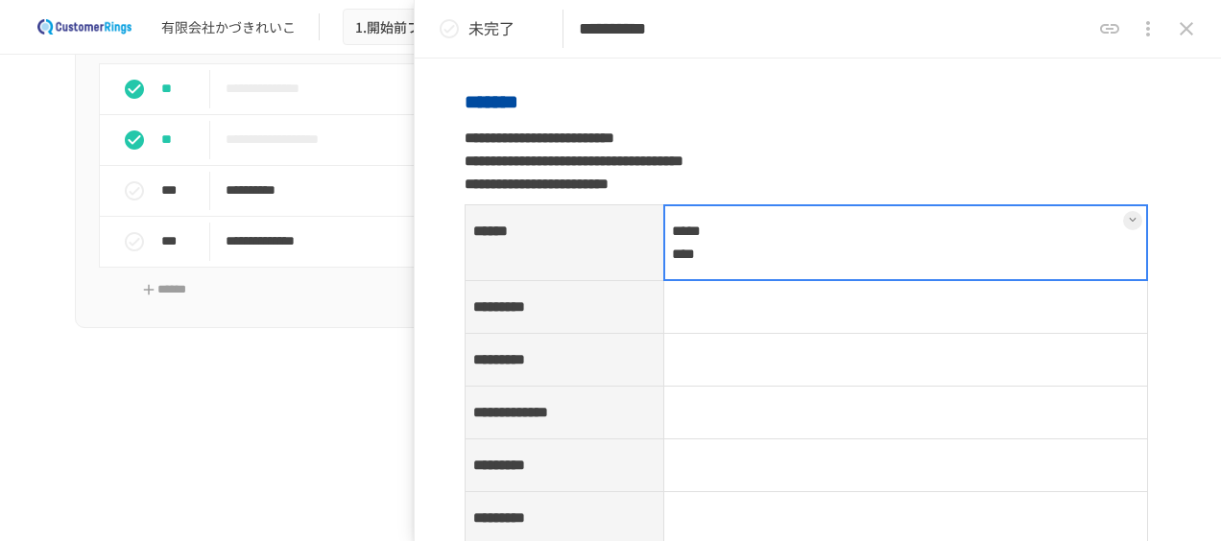
click at [381, 421] on p at bounding box center [610, 433] width 1071 height 25
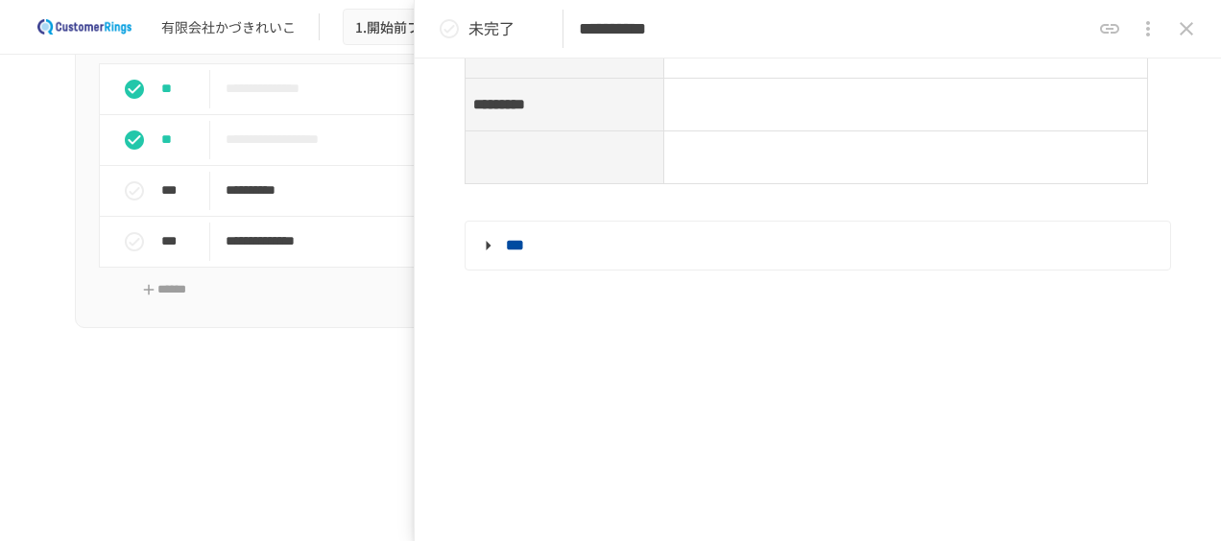
scroll to position [624, 0]
click at [551, 237] on summary "***" at bounding box center [815, 243] width 677 height 25
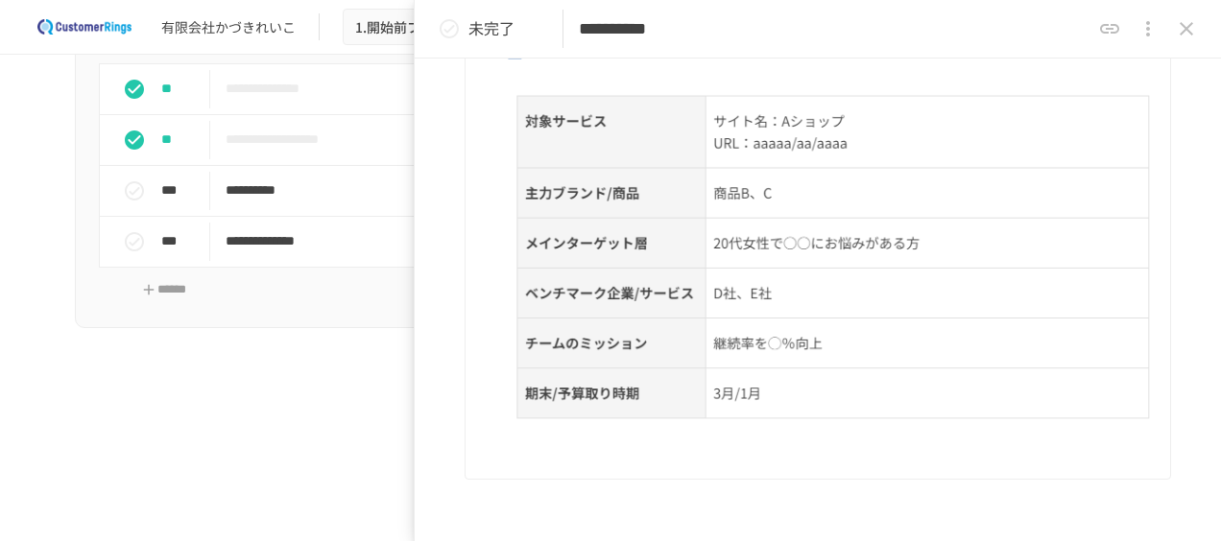
scroll to position [814, 0]
click at [1182, 31] on icon "close drawer" at bounding box center [1185, 28] width 13 height 13
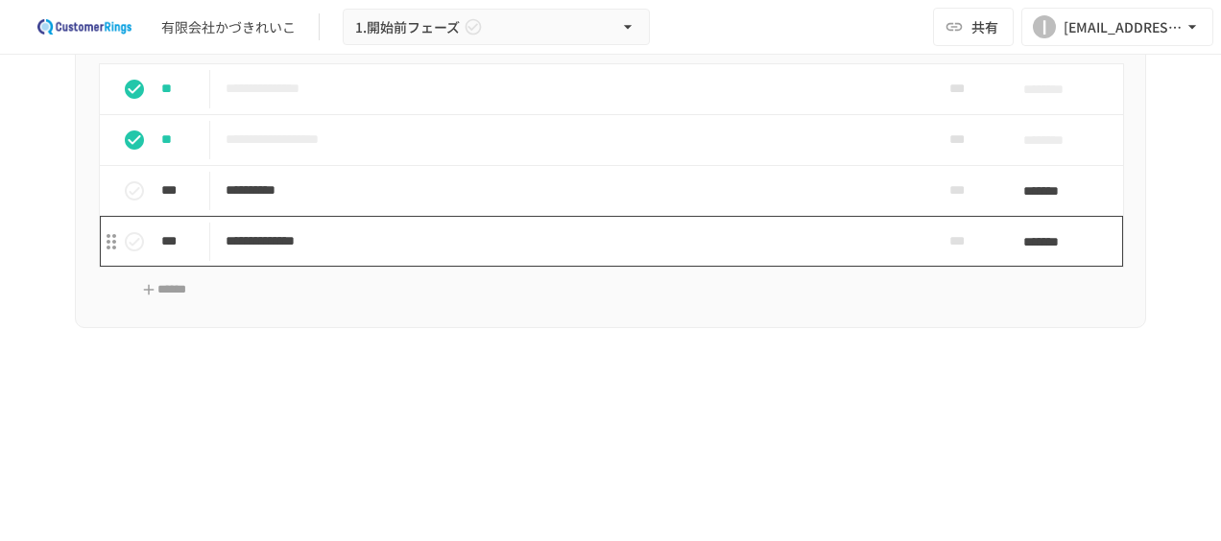
scroll to position [1165, 0]
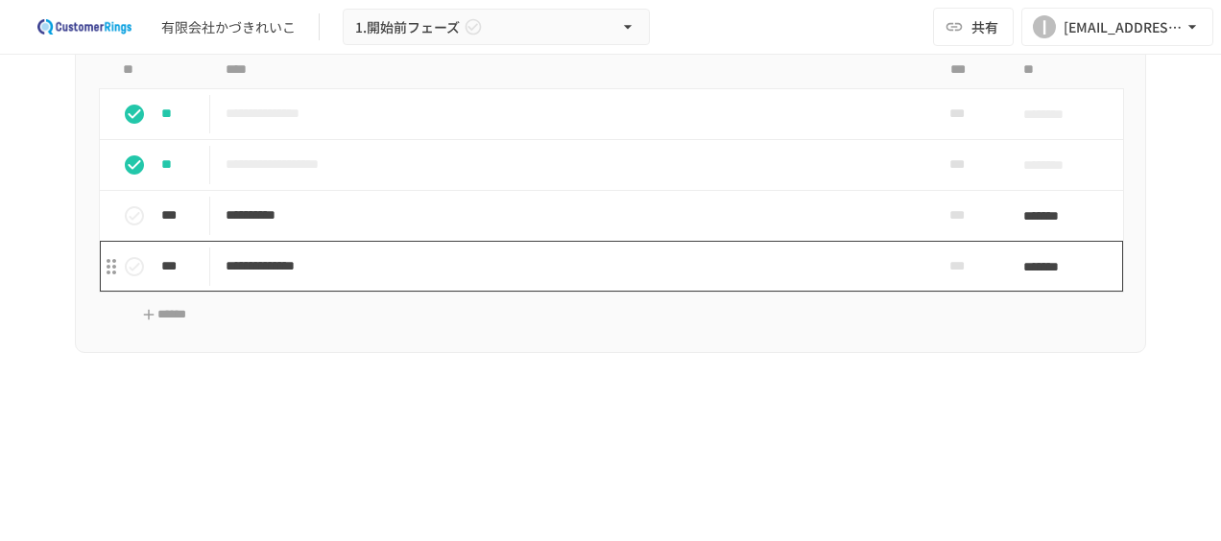
click at [340, 257] on p "**********" at bounding box center [570, 266] width 690 height 24
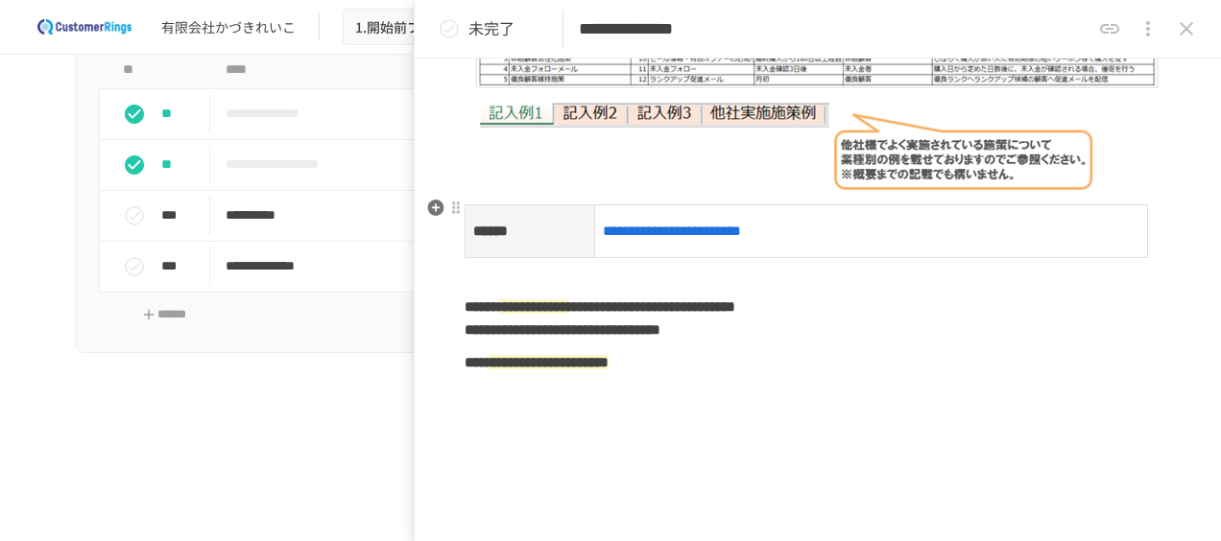
scroll to position [600, 0]
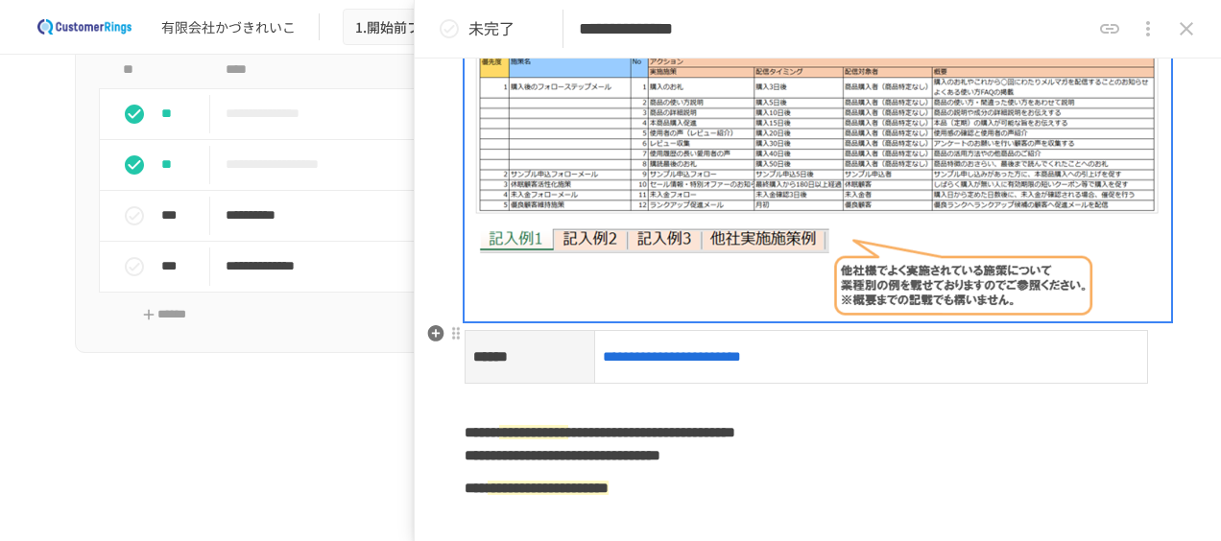
scroll to position [459, 0]
